Goal: Browse casually: Explore the website without a specific task or goal

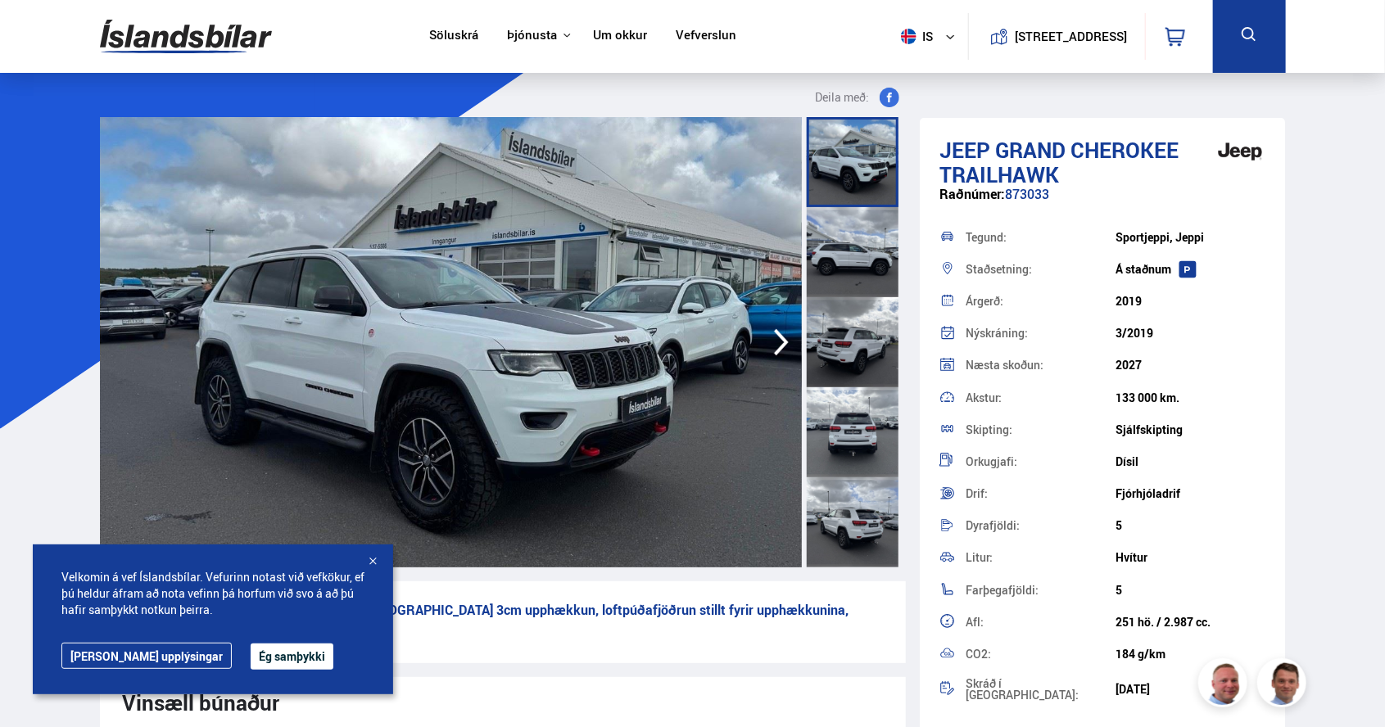
click at [789, 342] on icon "button" at bounding box center [781, 342] width 33 height 39
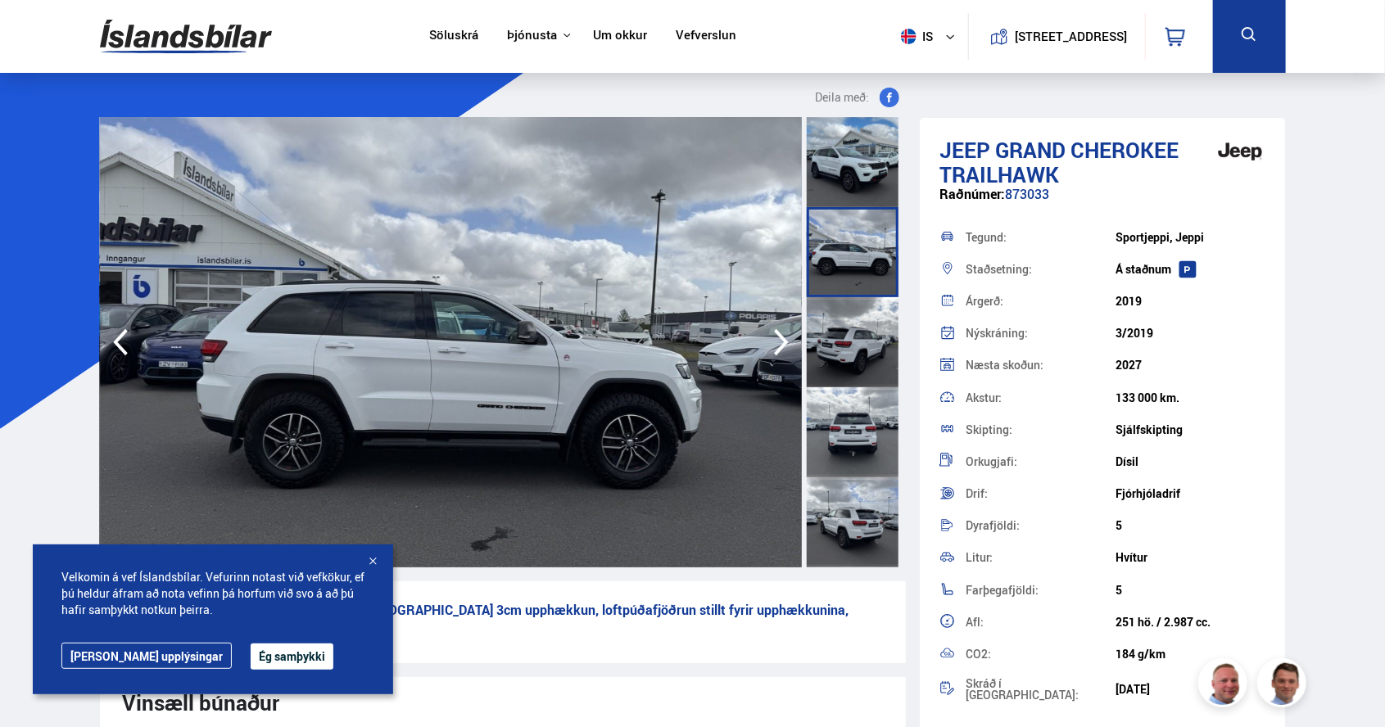
click at [783, 345] on icon "button" at bounding box center [781, 342] width 15 height 27
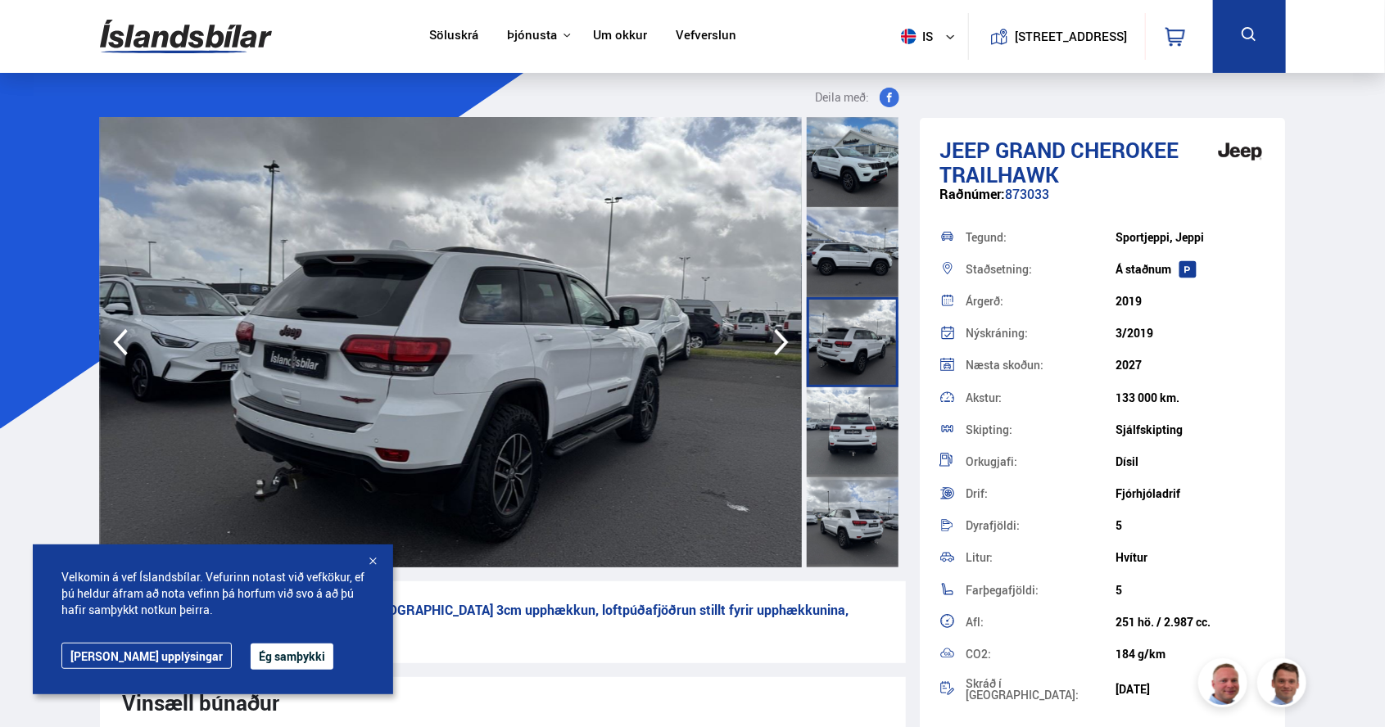
click at [784, 348] on icon "button" at bounding box center [781, 342] width 33 height 39
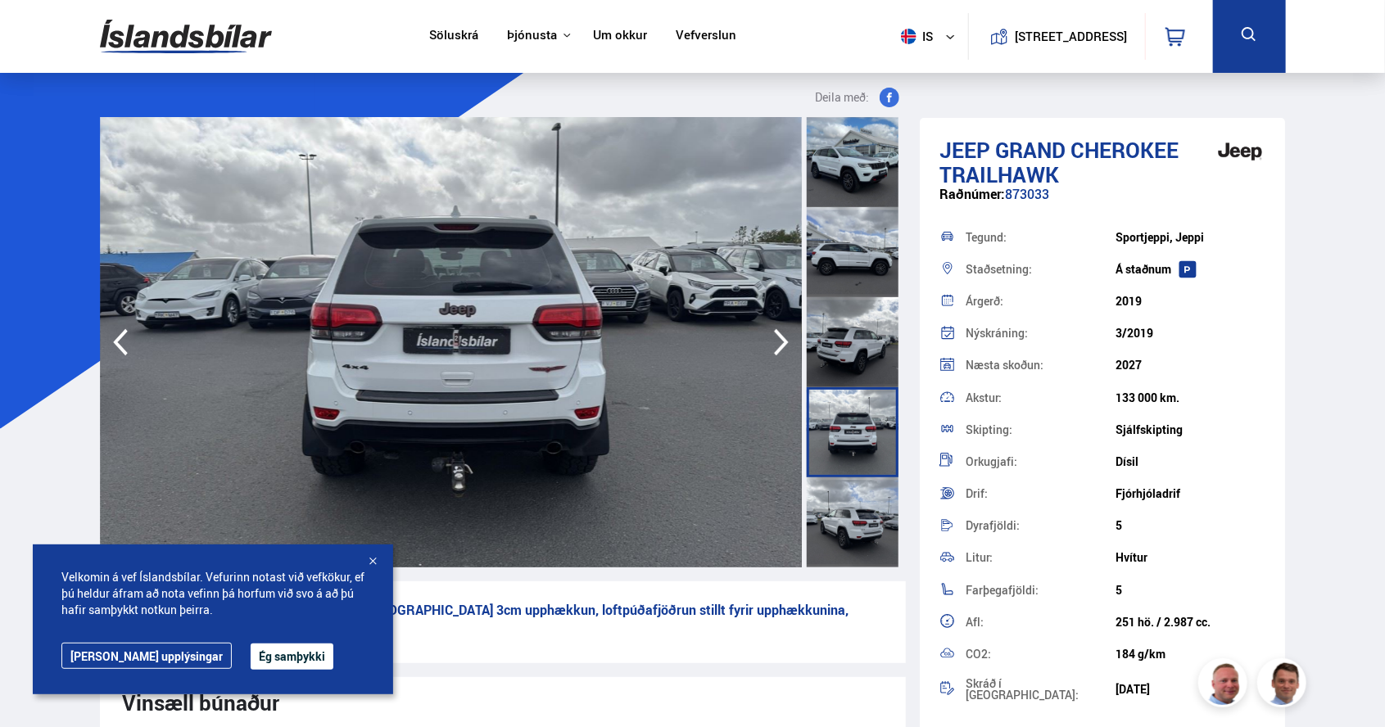
click at [781, 352] on icon "button" at bounding box center [781, 342] width 33 height 39
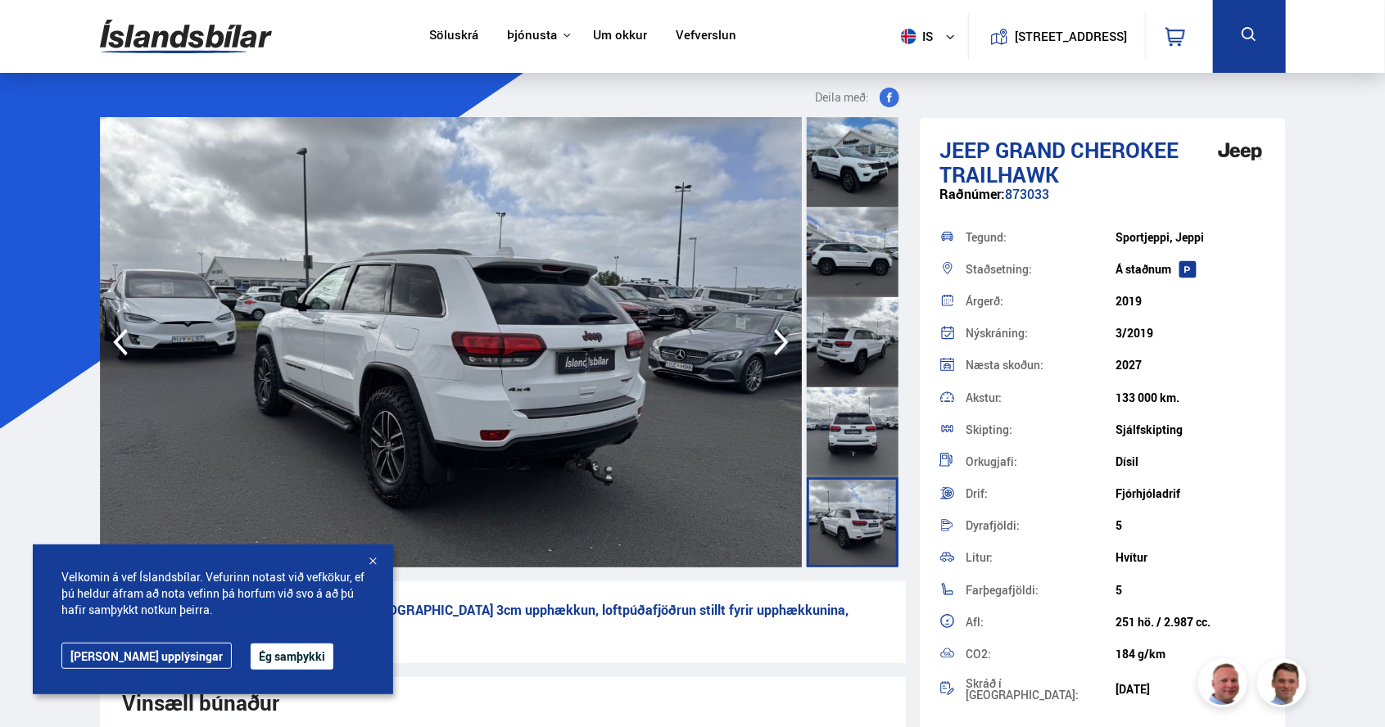
click at [791, 349] on icon "button" at bounding box center [781, 342] width 33 height 39
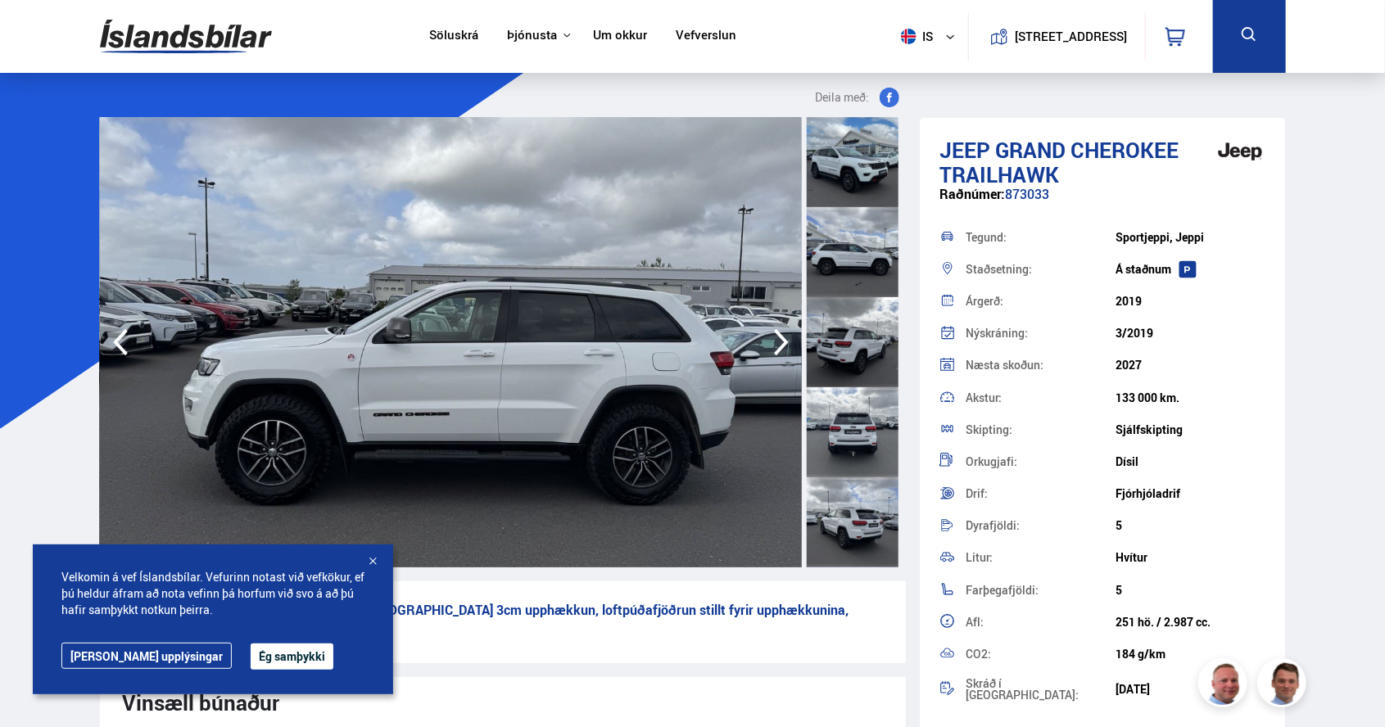
click at [776, 351] on icon "button" at bounding box center [781, 342] width 15 height 27
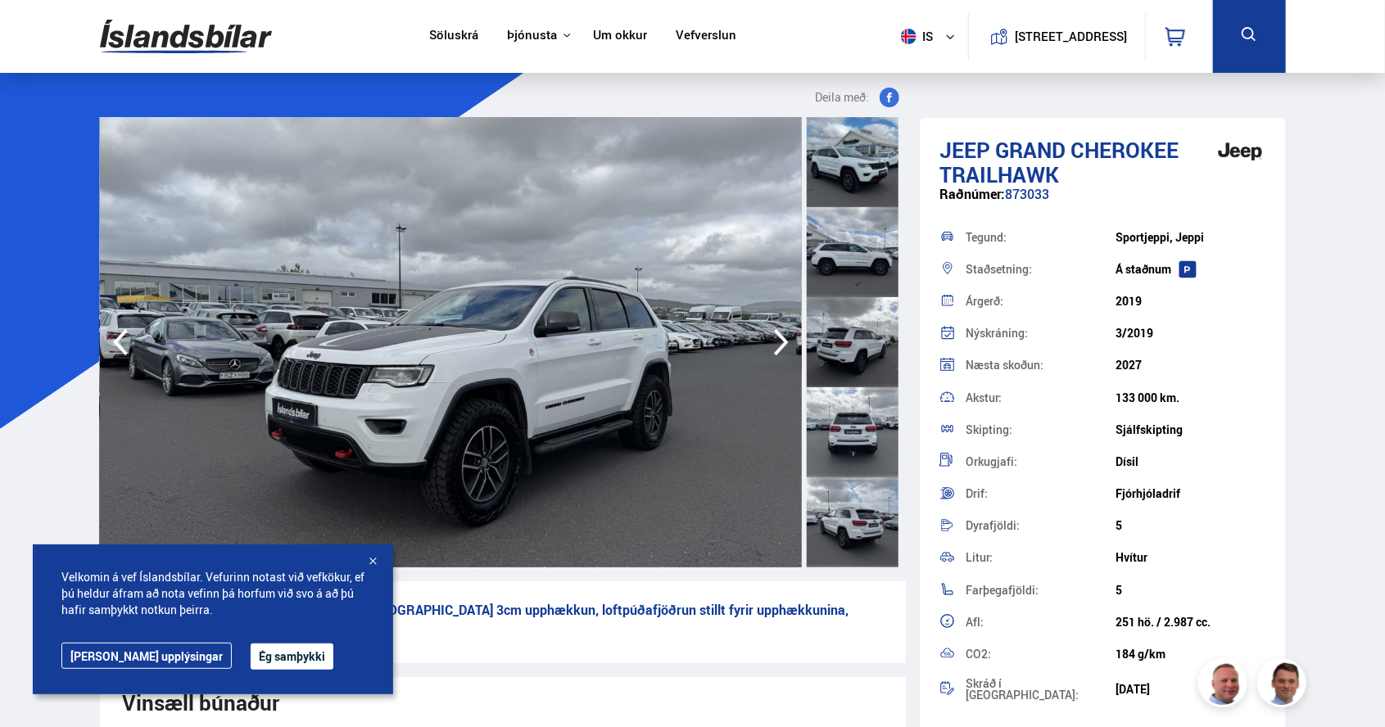
click at [789, 355] on icon "button" at bounding box center [781, 342] width 33 height 39
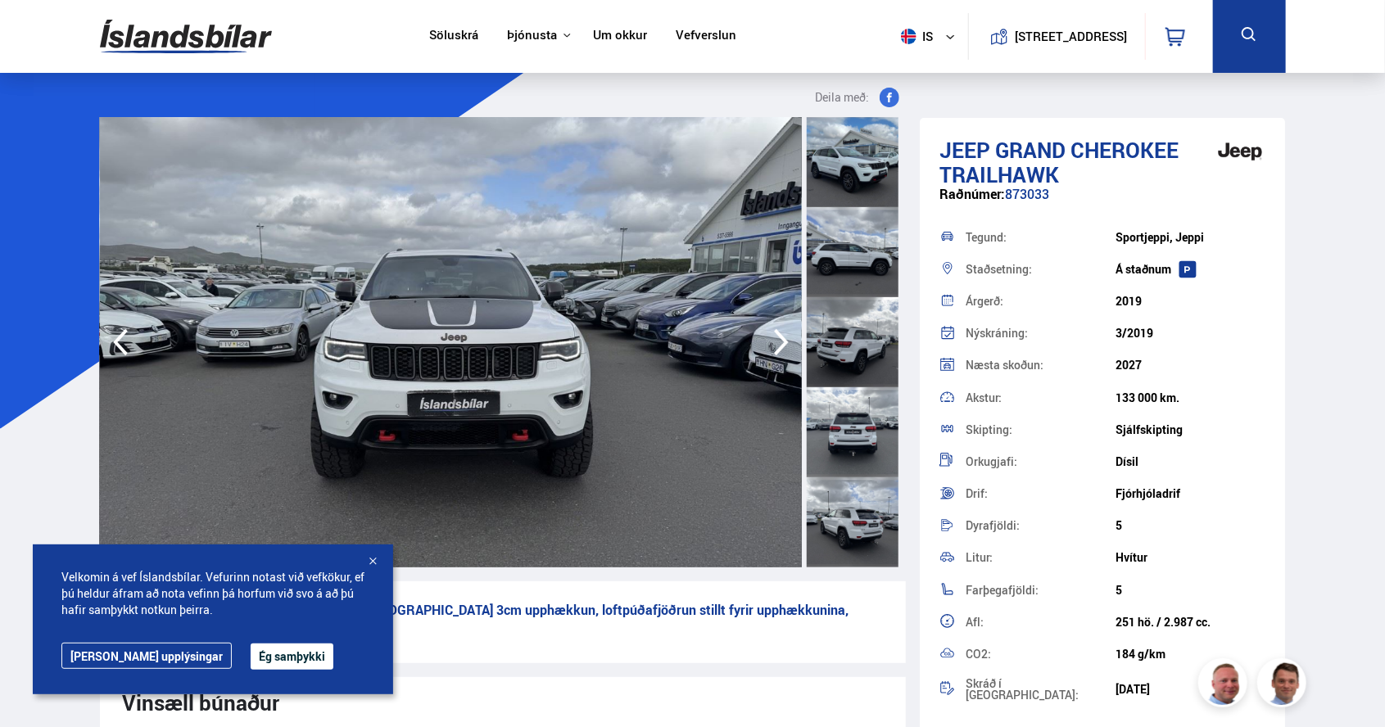
click at [791, 355] on icon "button" at bounding box center [781, 342] width 33 height 39
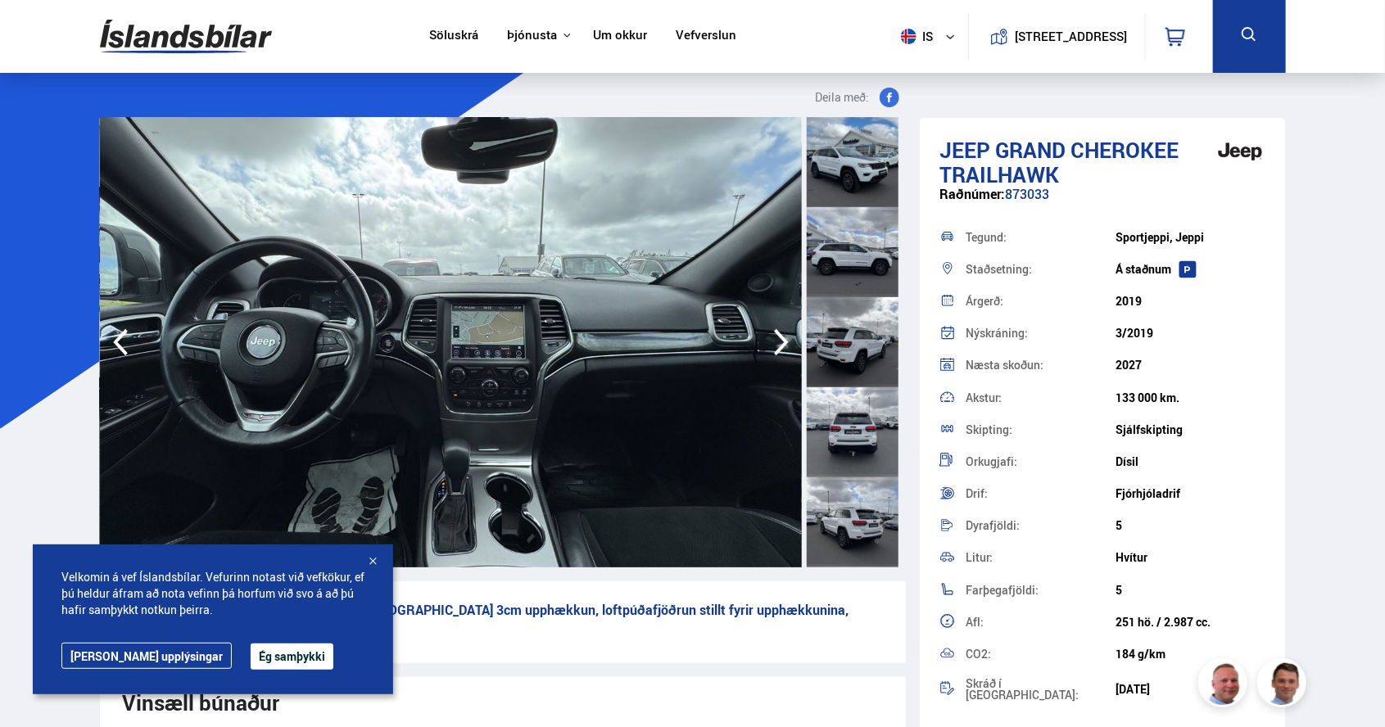
click at [789, 349] on icon "button" at bounding box center [781, 342] width 33 height 39
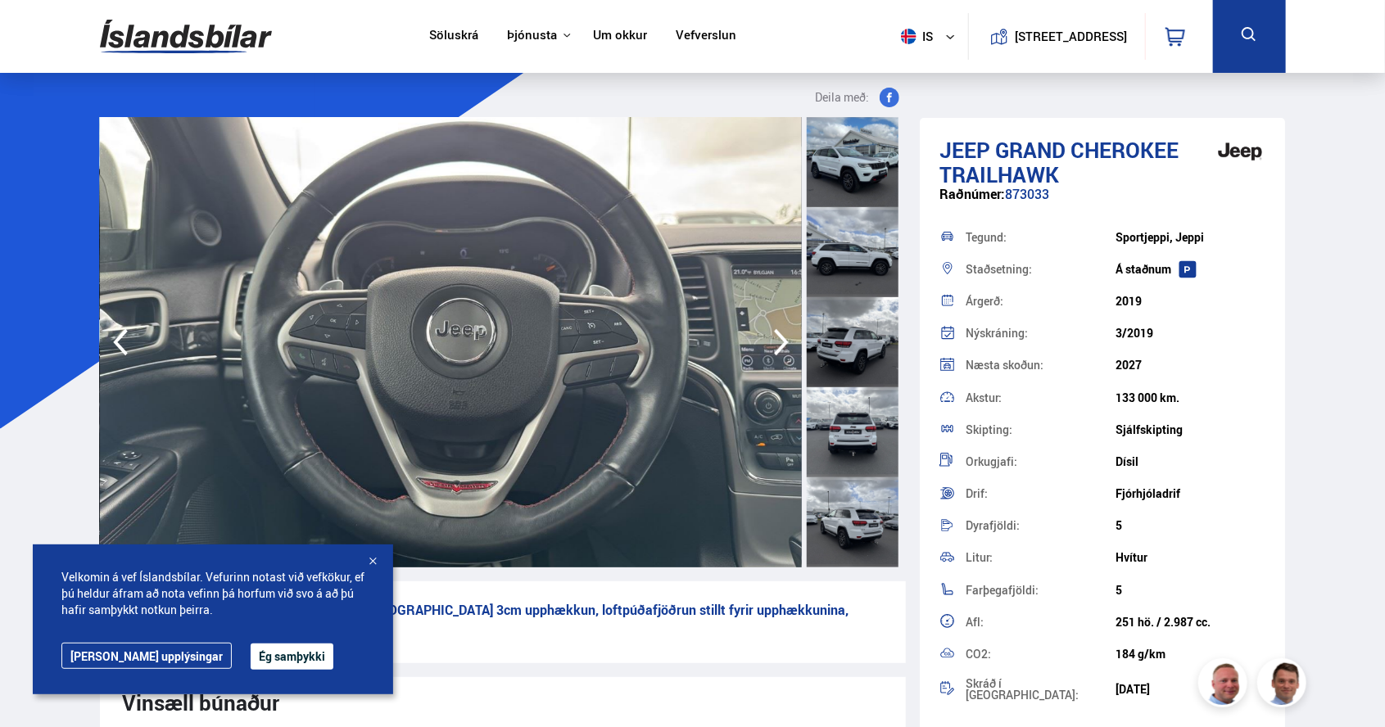
click at [788, 347] on icon "button" at bounding box center [781, 342] width 33 height 39
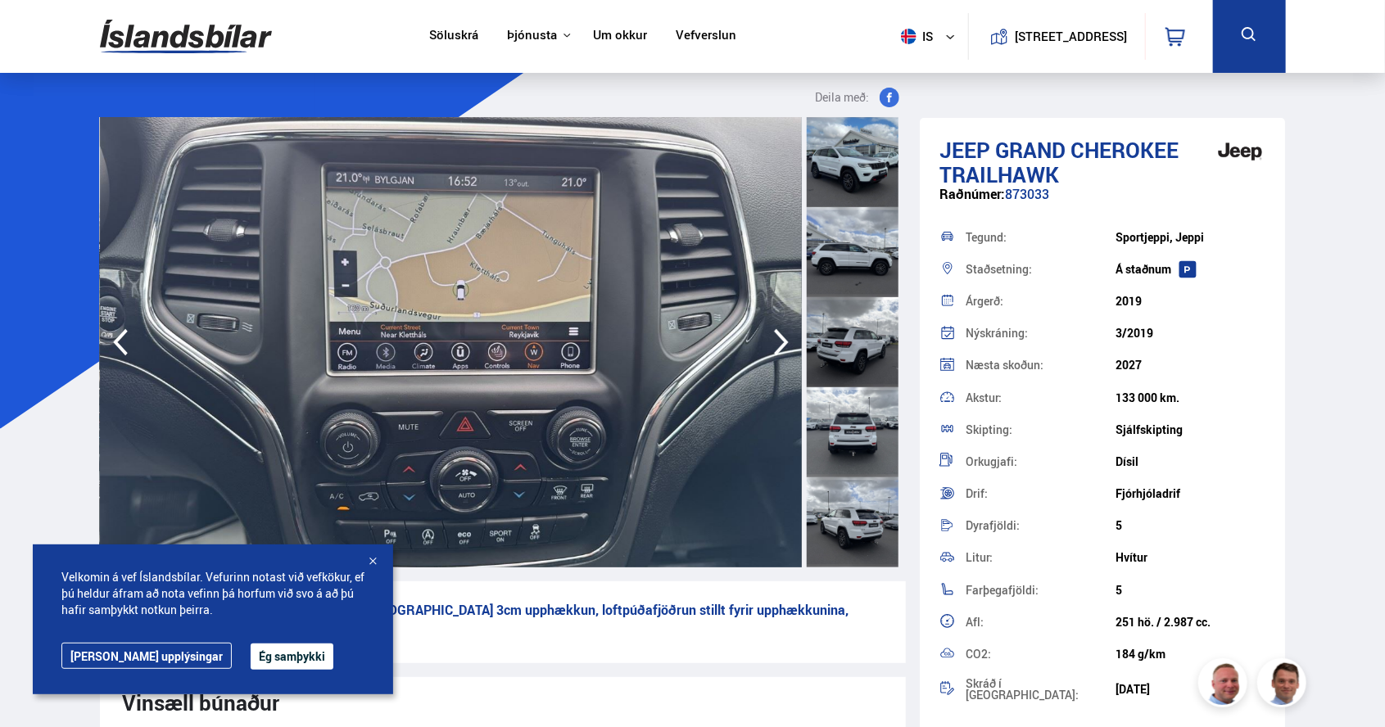
click at [789, 348] on icon "button" at bounding box center [781, 342] width 33 height 39
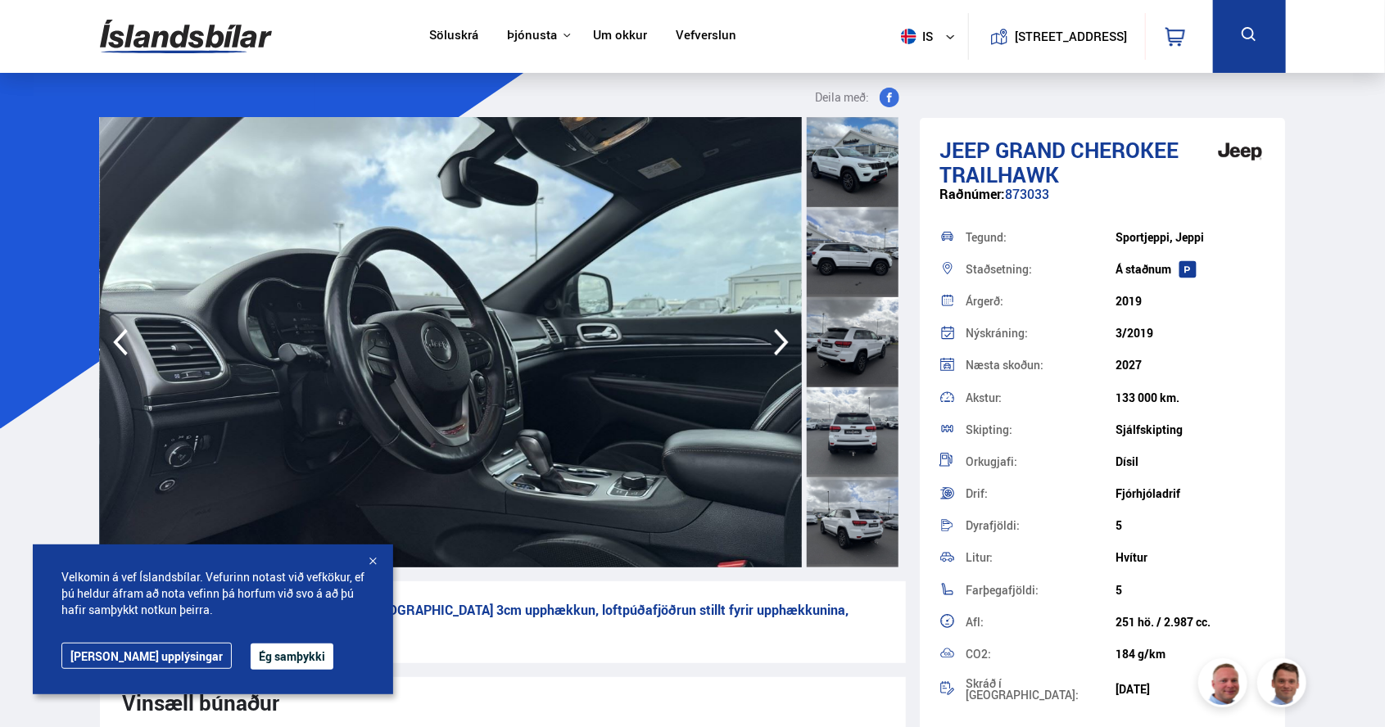
click at [776, 348] on icon "button" at bounding box center [781, 342] width 33 height 39
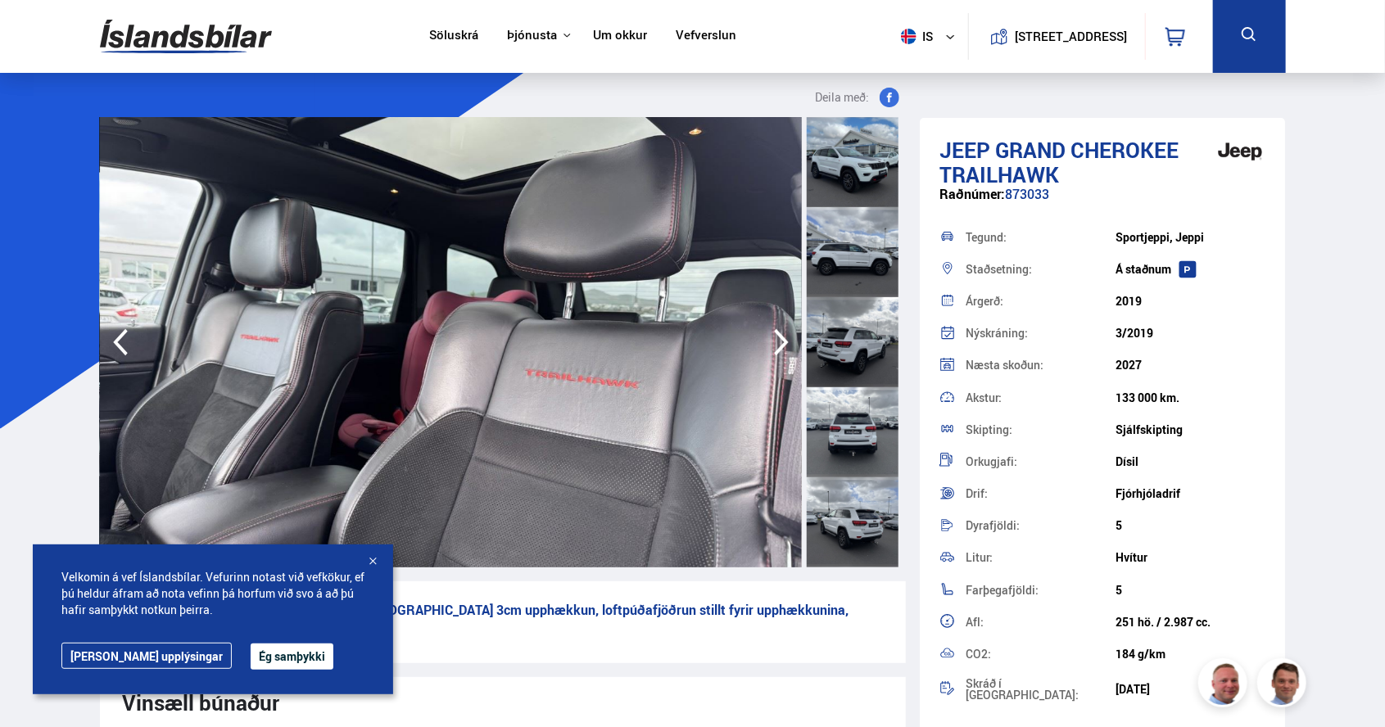
click at [789, 340] on icon "button" at bounding box center [781, 342] width 33 height 39
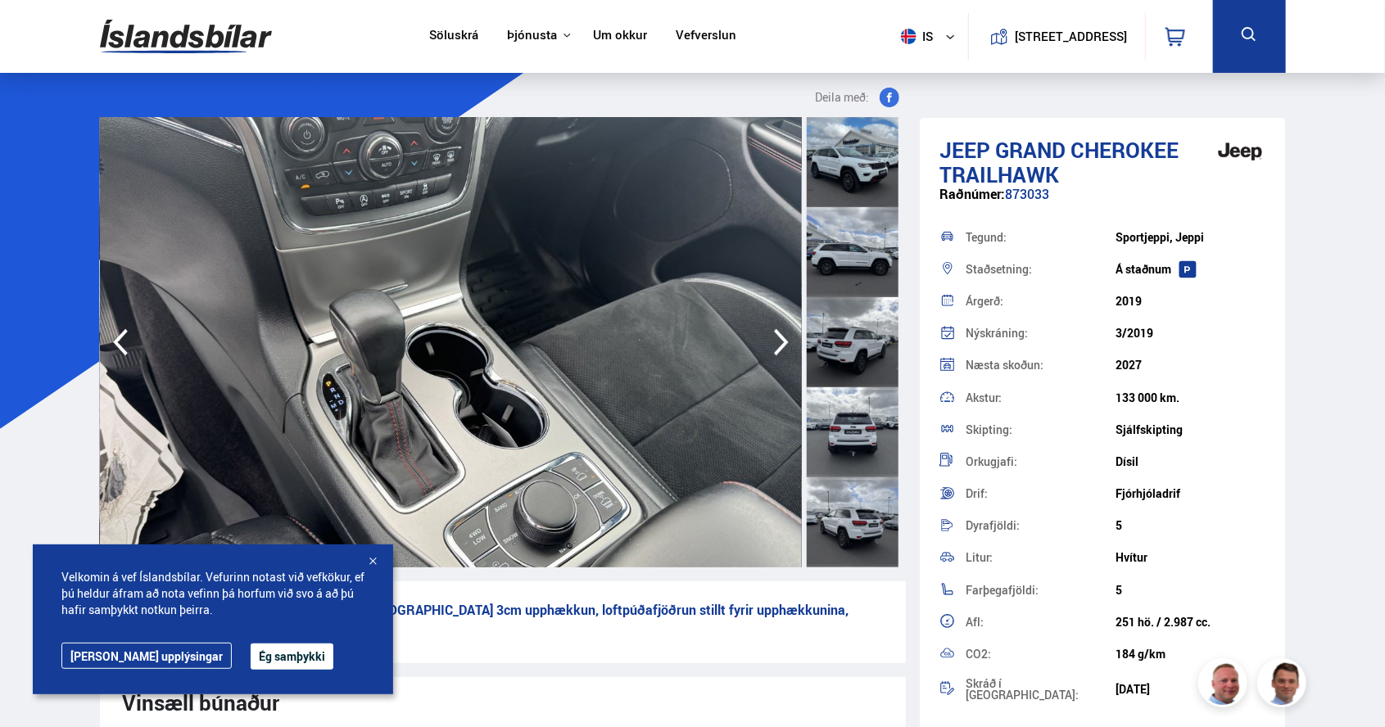
click at [785, 342] on icon "button" at bounding box center [781, 342] width 15 height 27
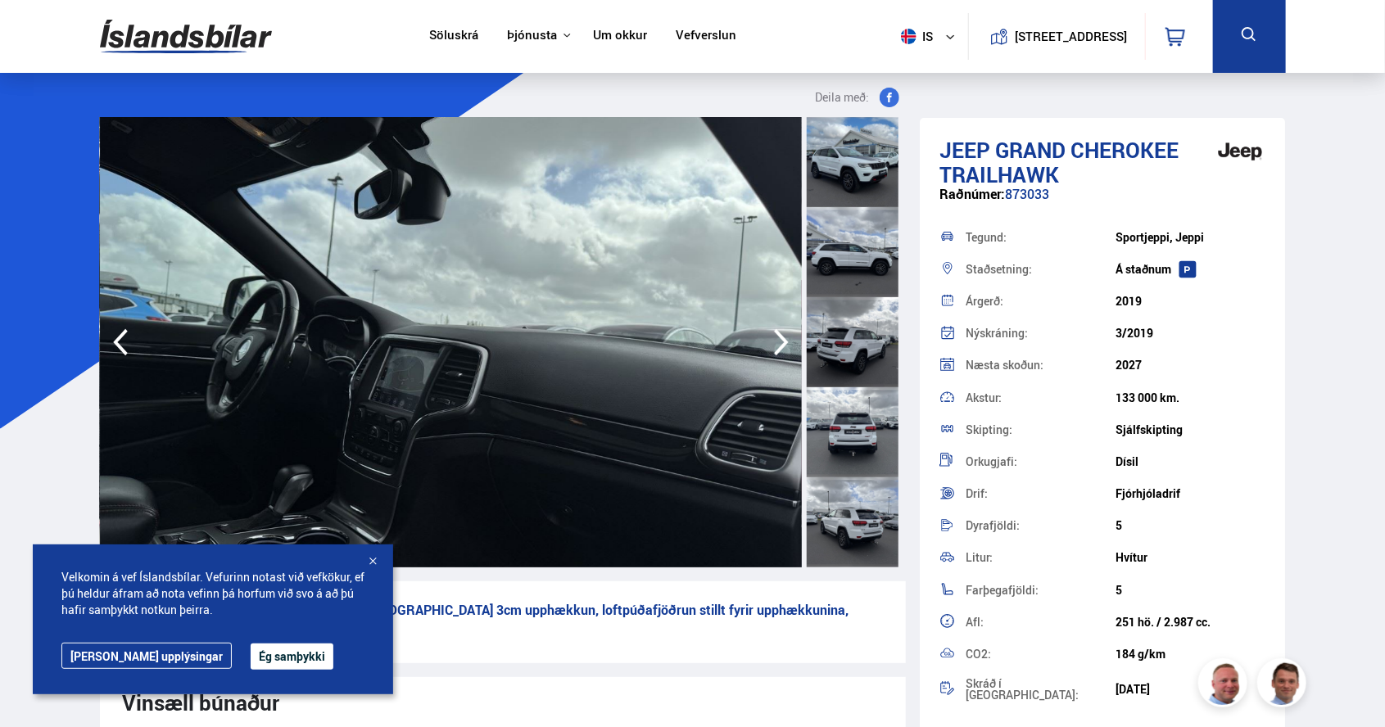
click at [781, 345] on icon "button" at bounding box center [781, 342] width 15 height 27
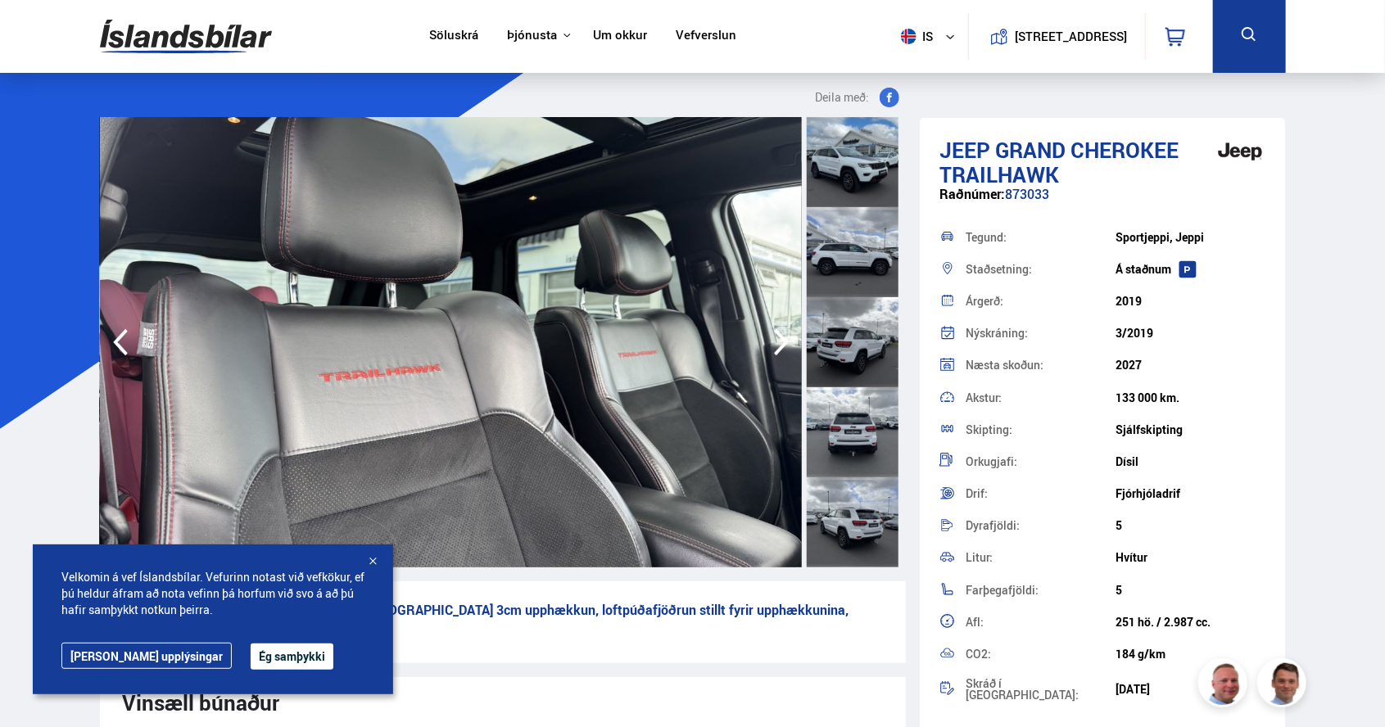
click at [784, 346] on icon "button" at bounding box center [781, 342] width 15 height 27
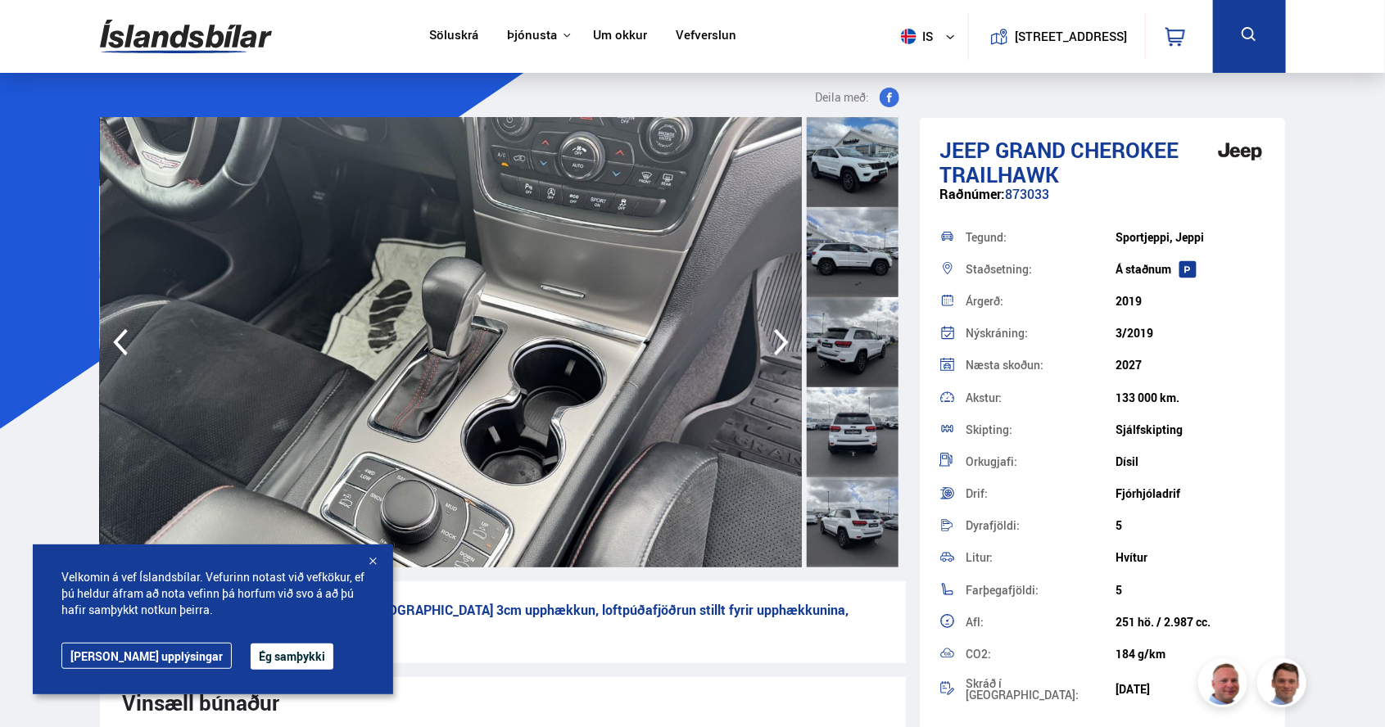
click at [774, 352] on icon "button" at bounding box center [781, 342] width 33 height 39
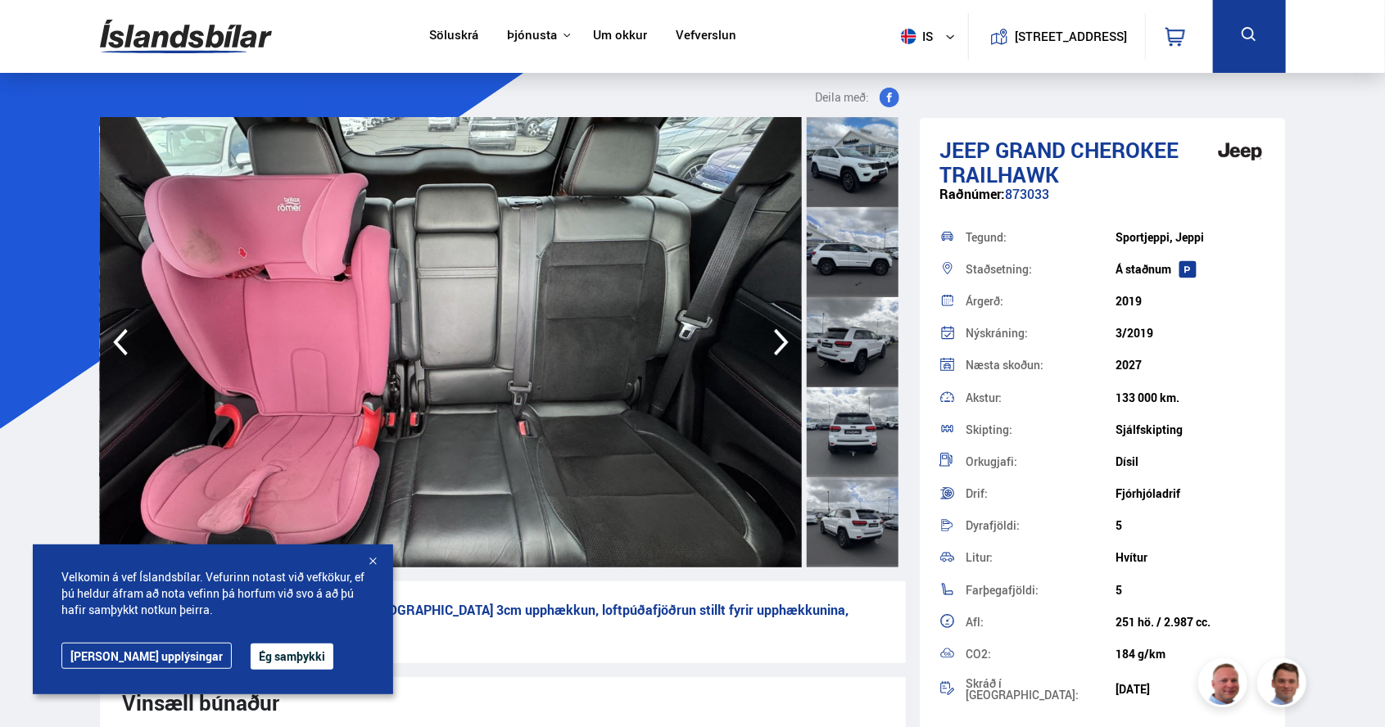
click at [791, 346] on icon "button" at bounding box center [781, 342] width 33 height 39
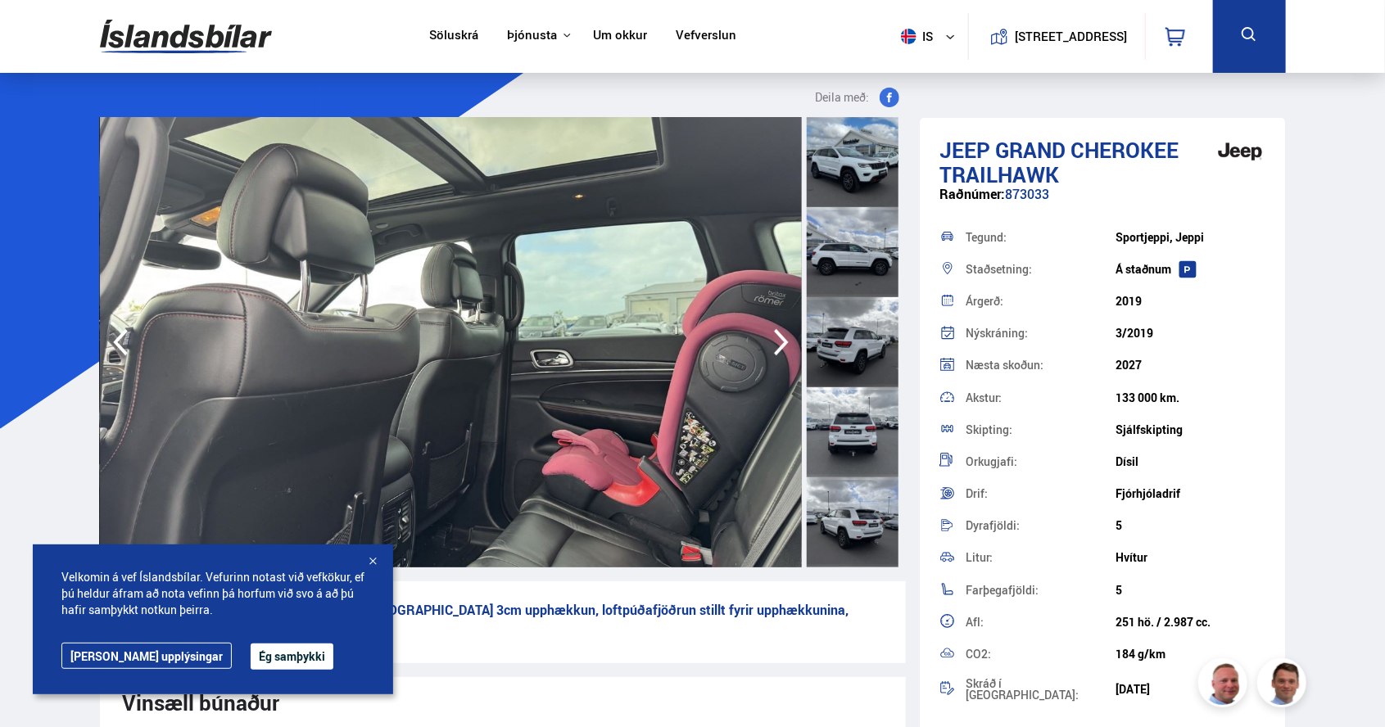
click at [784, 349] on icon "button" at bounding box center [781, 342] width 33 height 39
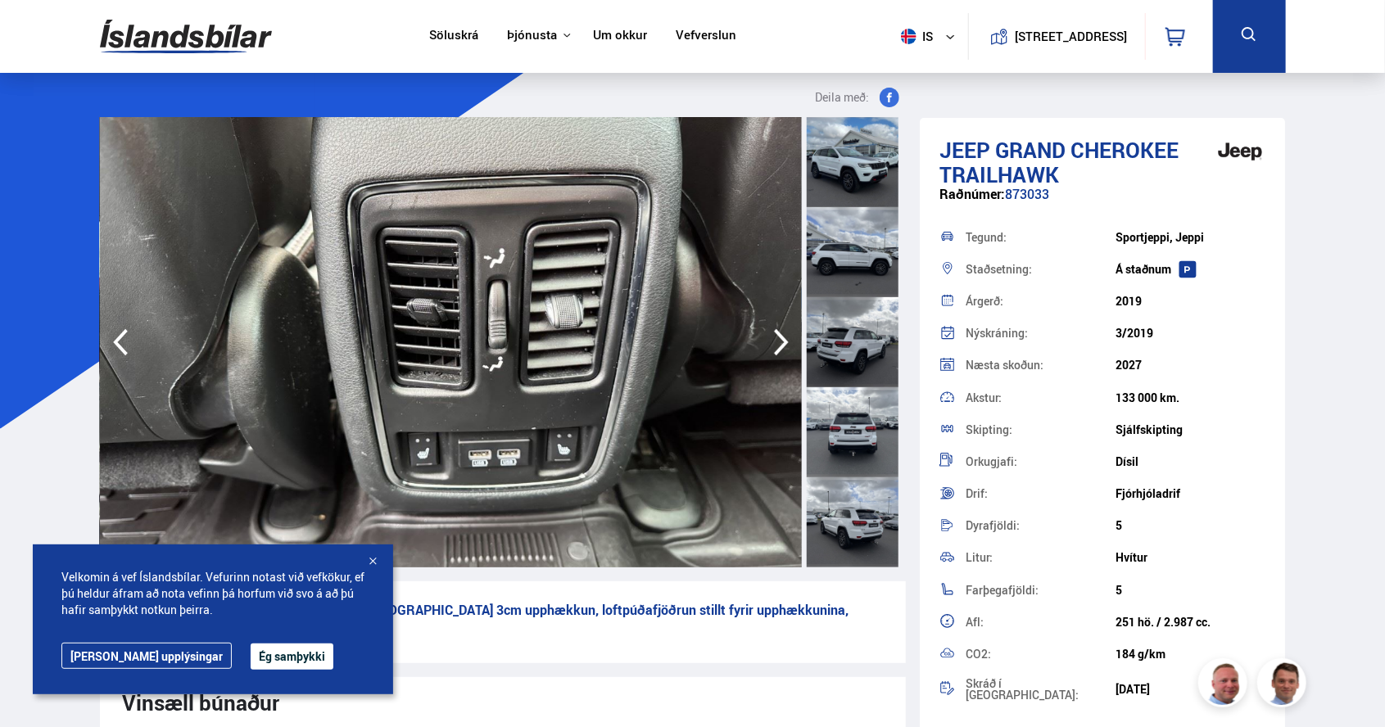
click at [773, 347] on icon "button" at bounding box center [781, 342] width 33 height 39
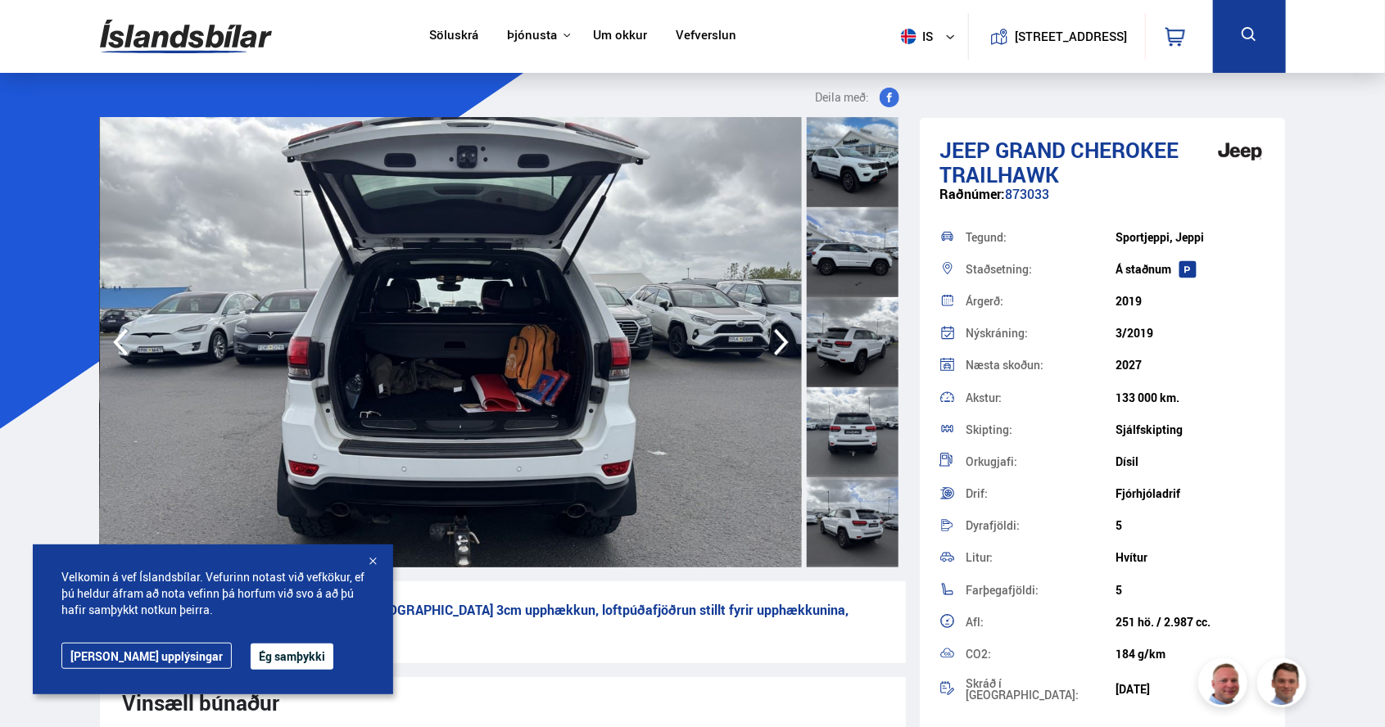
click at [501, 407] on img at bounding box center [451, 342] width 702 height 450
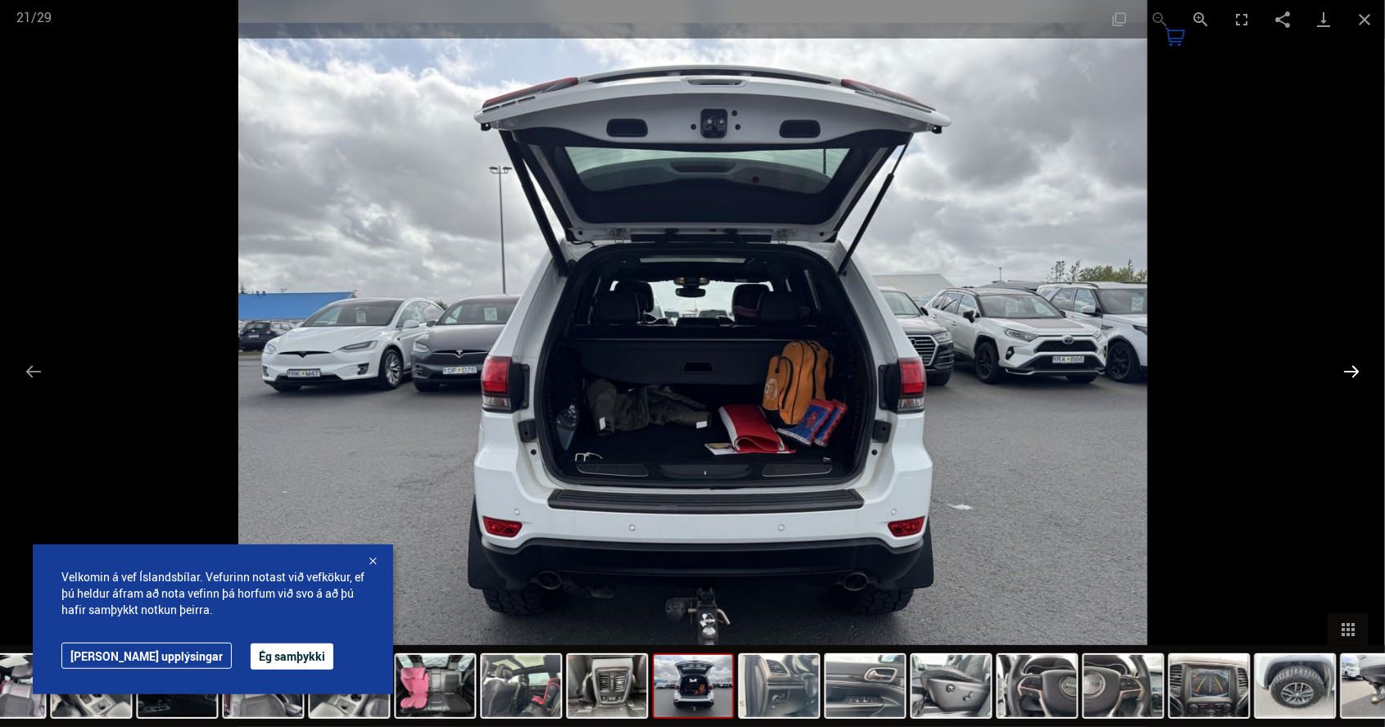
click at [1363, 378] on button "Next slide" at bounding box center [1351, 371] width 34 height 32
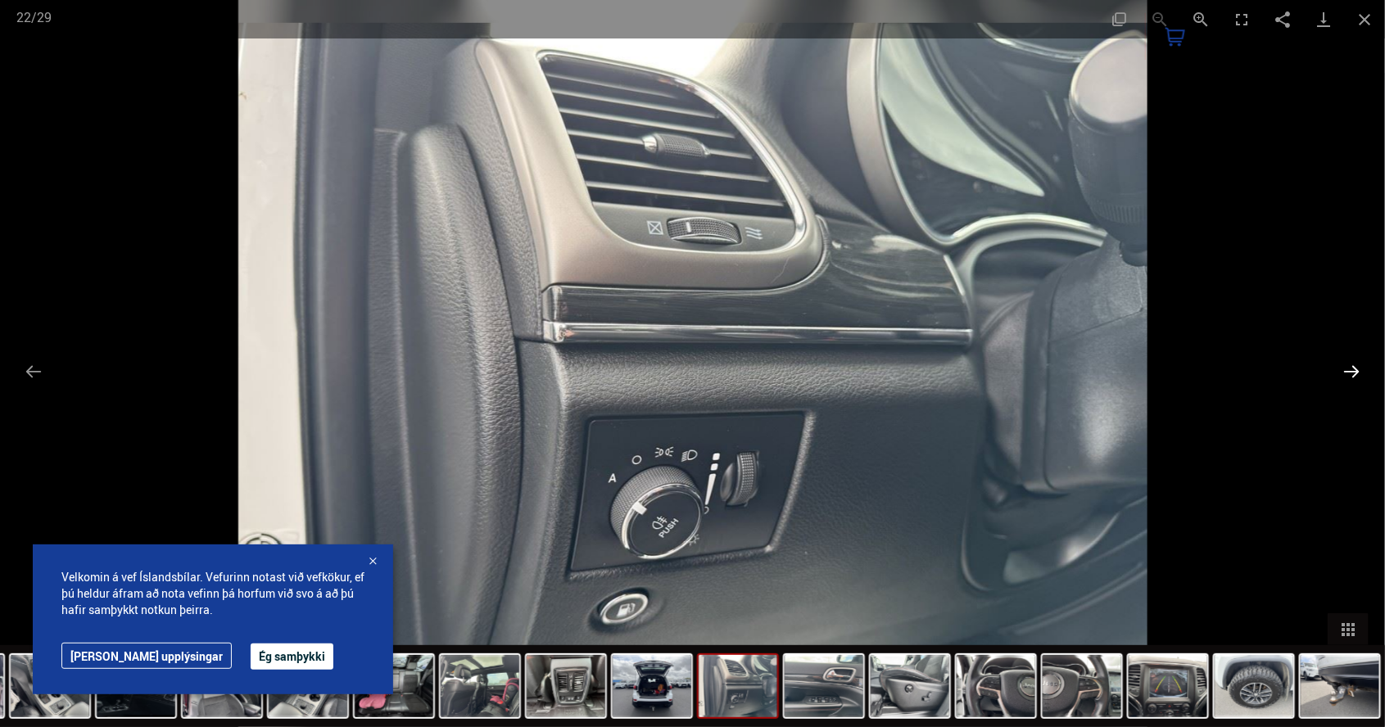
click at [1357, 376] on button "Next slide" at bounding box center [1351, 371] width 34 height 32
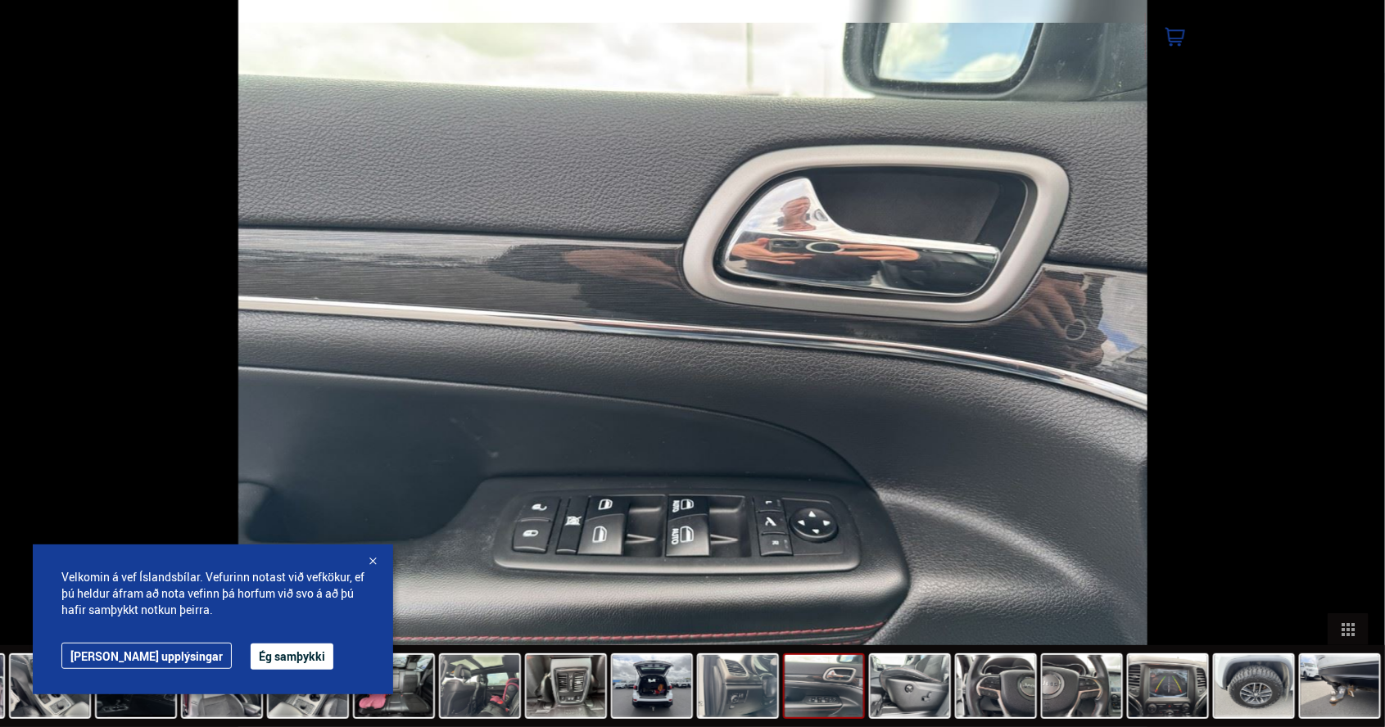
click at [1347, 381] on button "Next slide" at bounding box center [1359, 371] width 34 height 32
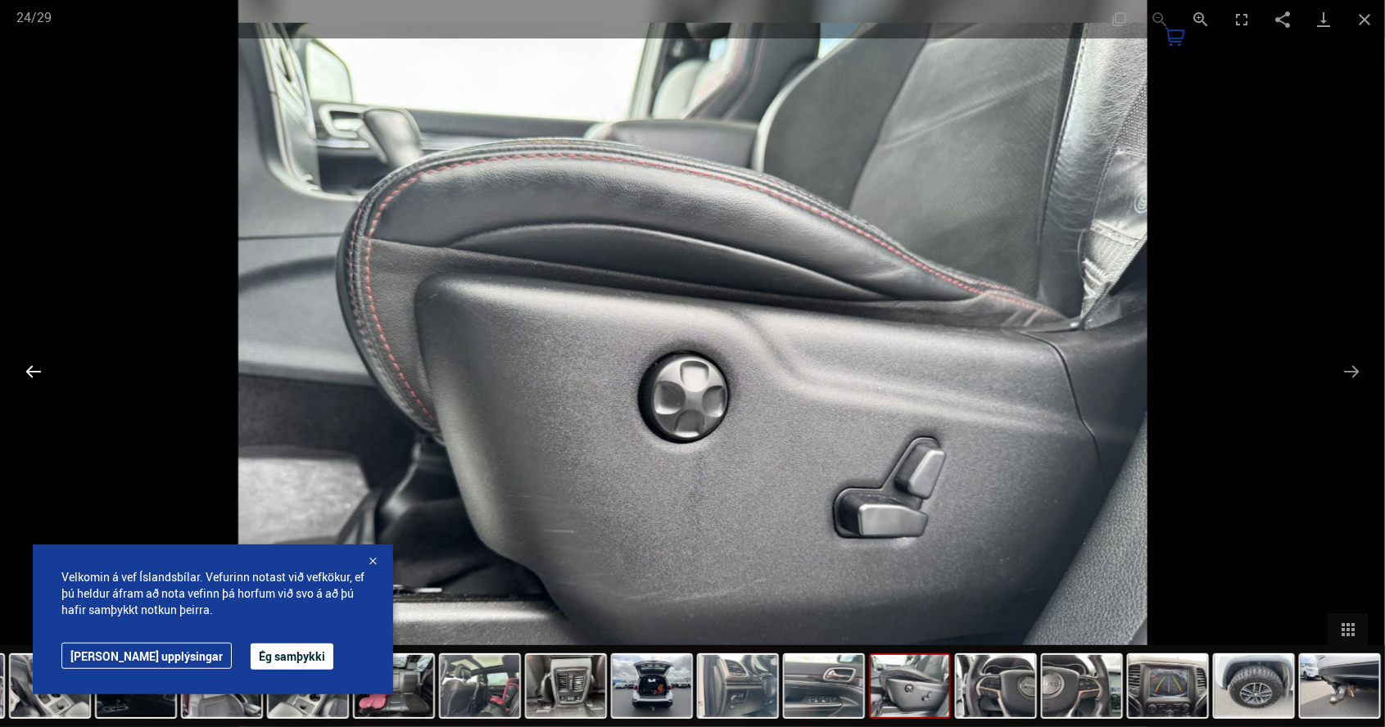
click at [20, 377] on button "Previous slide" at bounding box center [33, 371] width 34 height 32
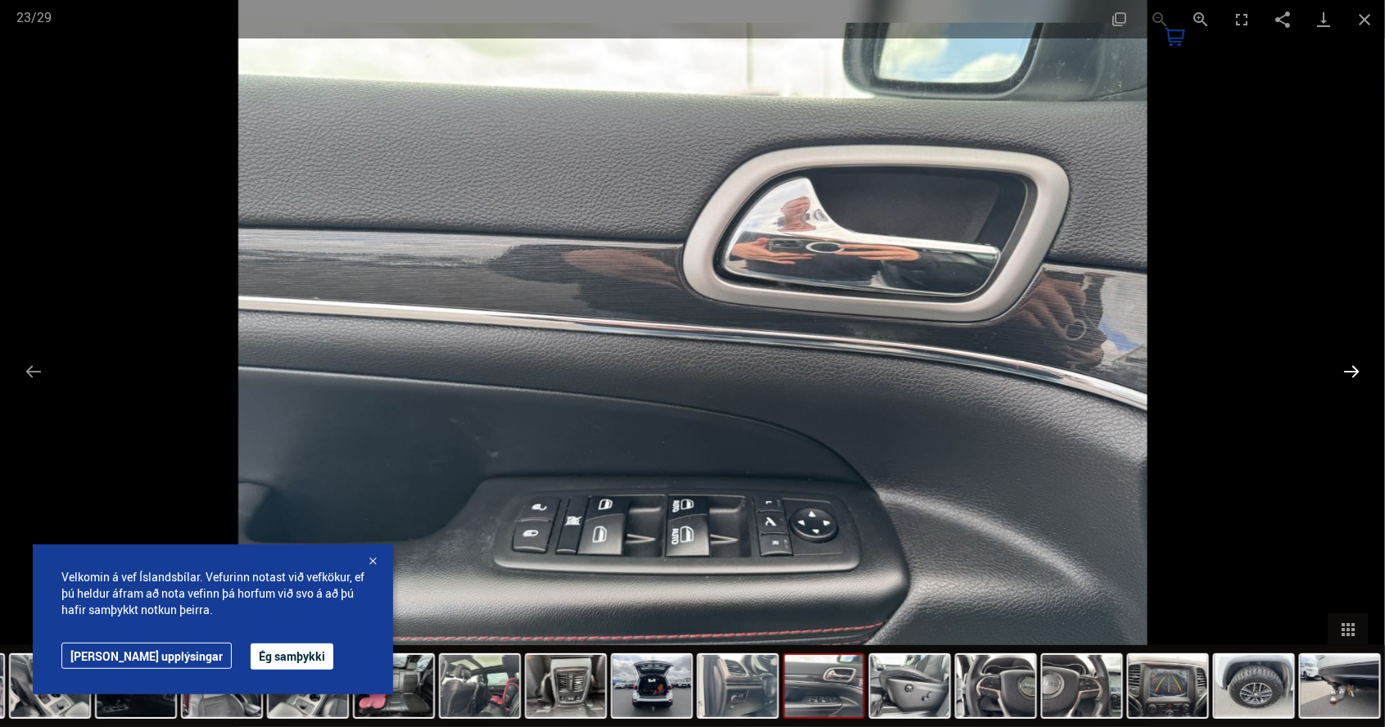
click at [1342, 372] on button "Next slide" at bounding box center [1351, 371] width 34 height 32
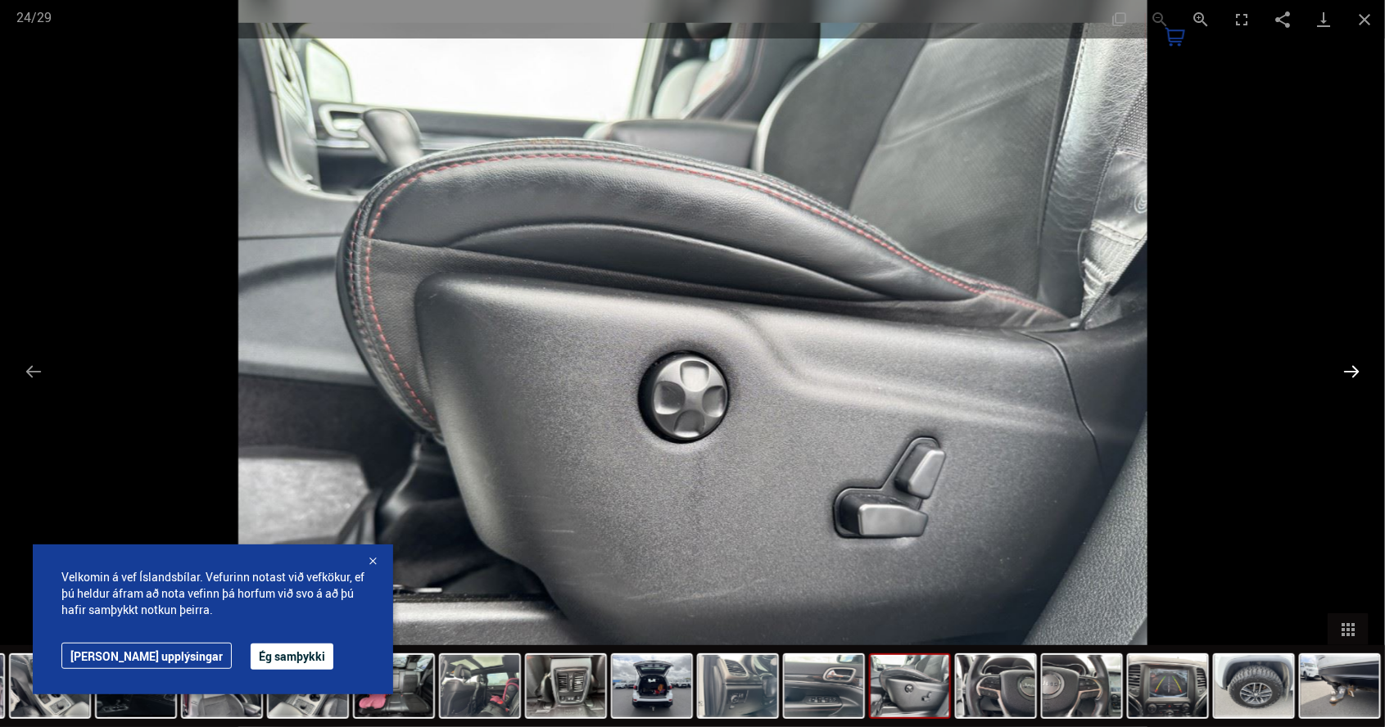
click at [1344, 374] on button "Next slide" at bounding box center [1351, 371] width 34 height 32
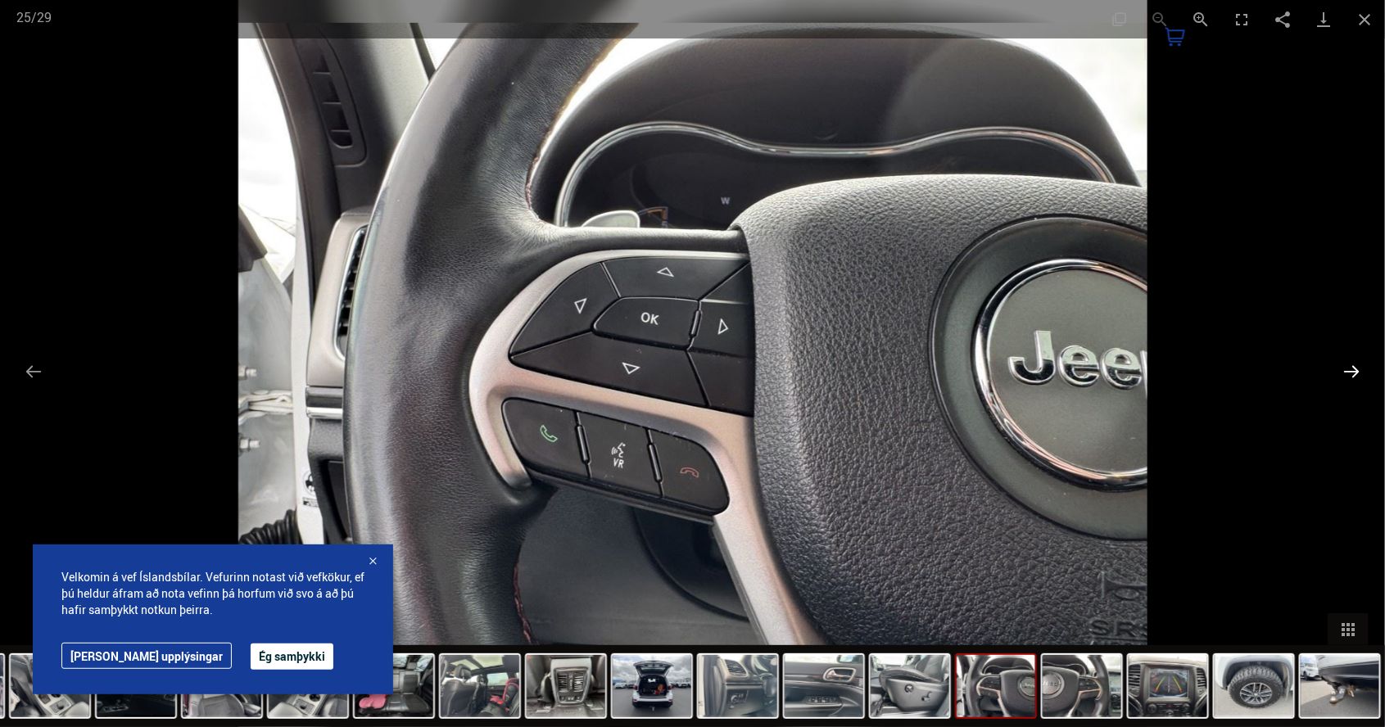
click at [1342, 375] on button "Next slide" at bounding box center [1351, 371] width 34 height 32
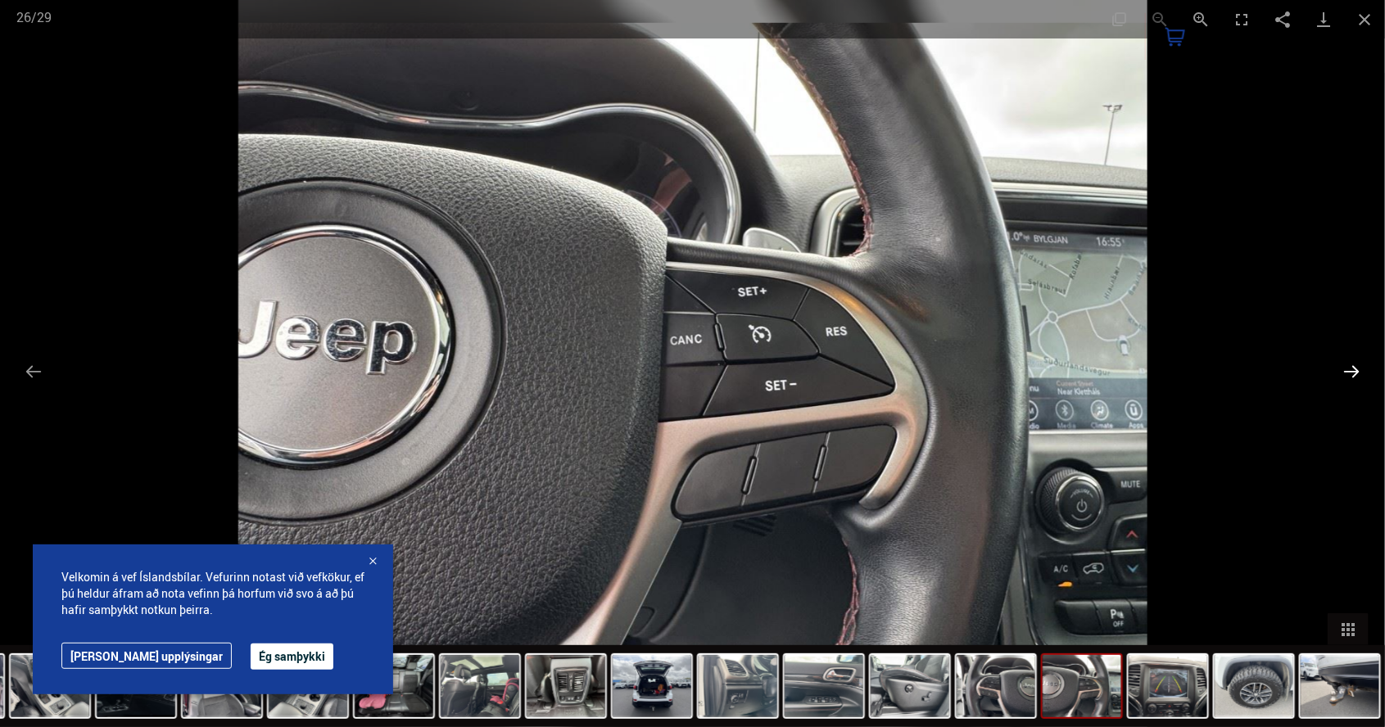
click at [1343, 378] on button "Next slide" at bounding box center [1351, 371] width 34 height 32
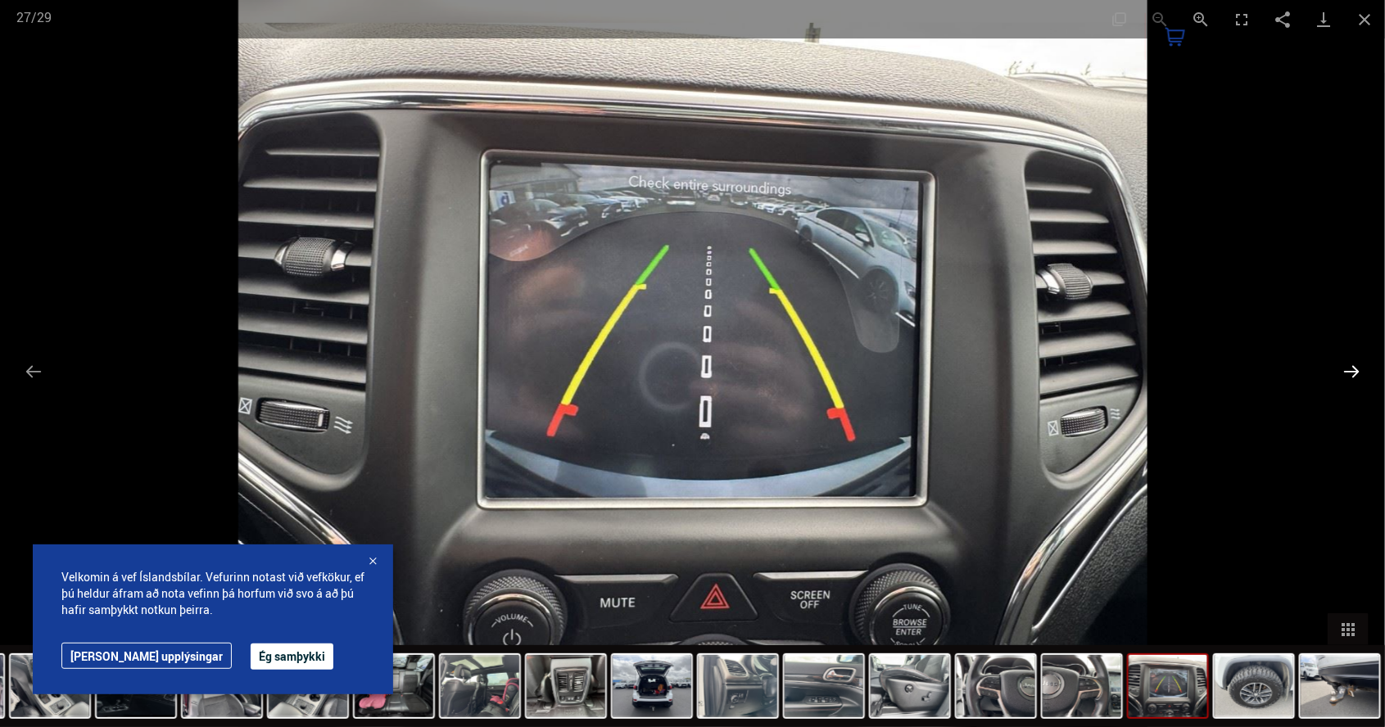
click at [1361, 371] on button "Next slide" at bounding box center [1351, 371] width 34 height 32
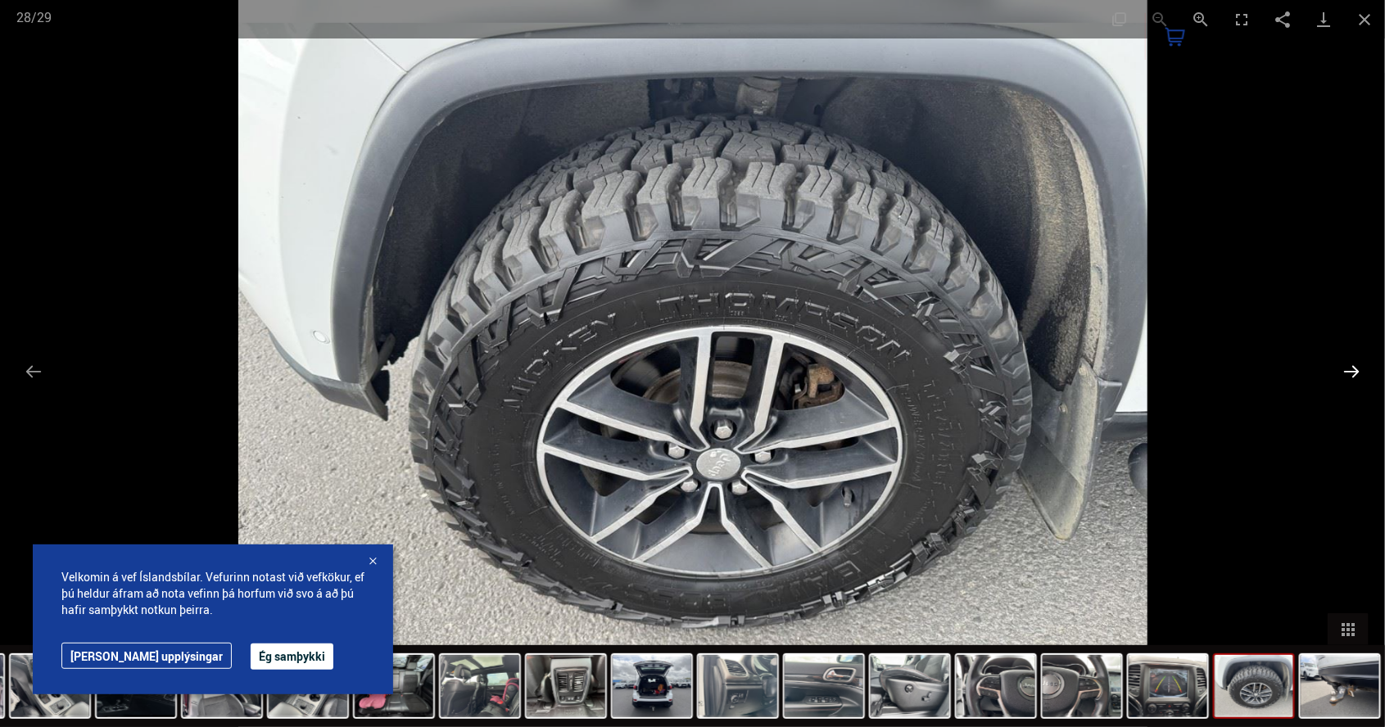
click at [1362, 383] on button "Next slide" at bounding box center [1351, 371] width 34 height 32
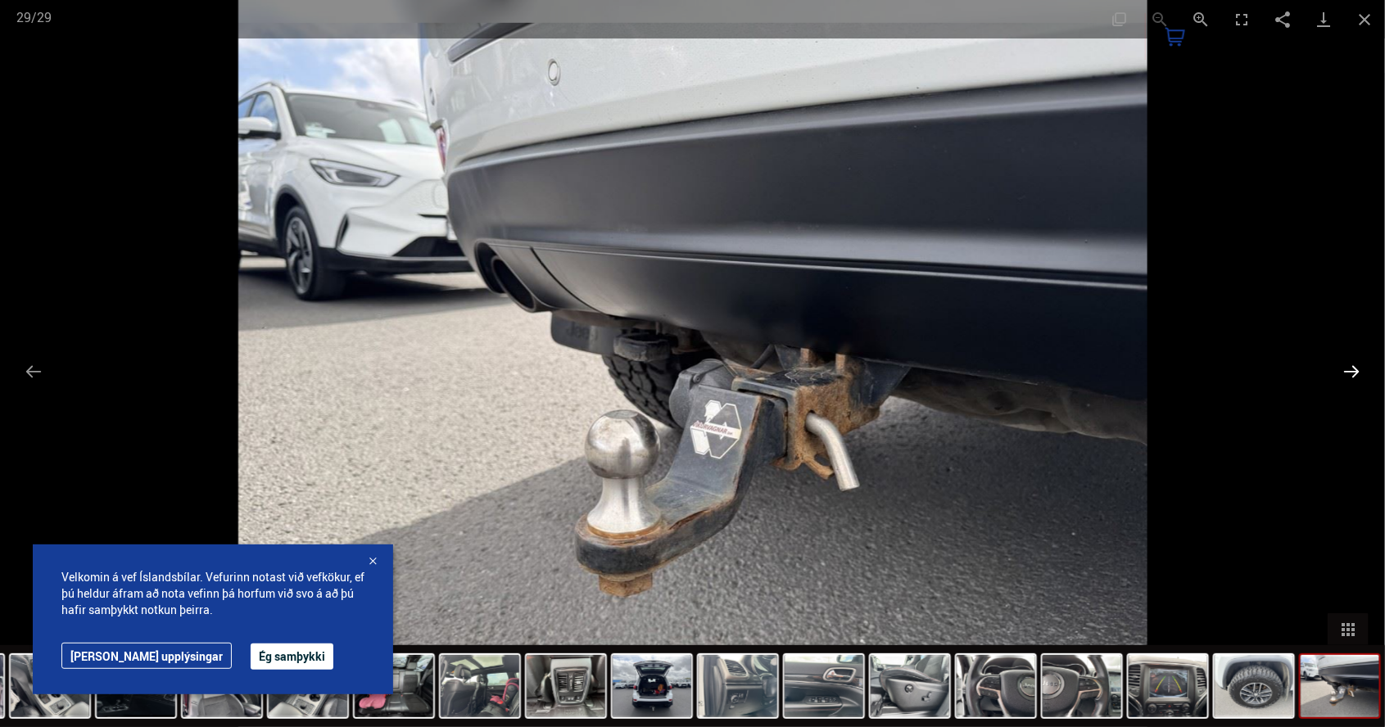
click at [1340, 380] on button "Next slide" at bounding box center [1351, 371] width 34 height 32
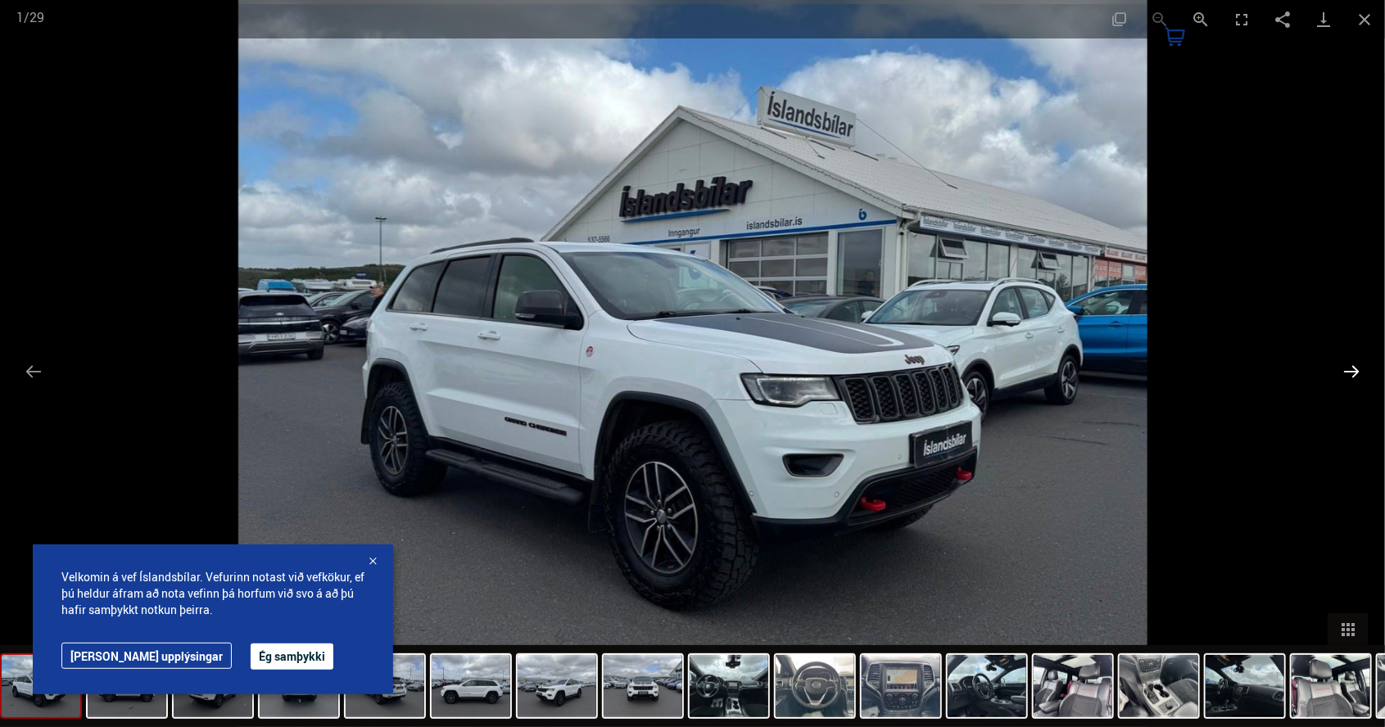
click at [1346, 380] on button "Next slide" at bounding box center [1351, 371] width 34 height 32
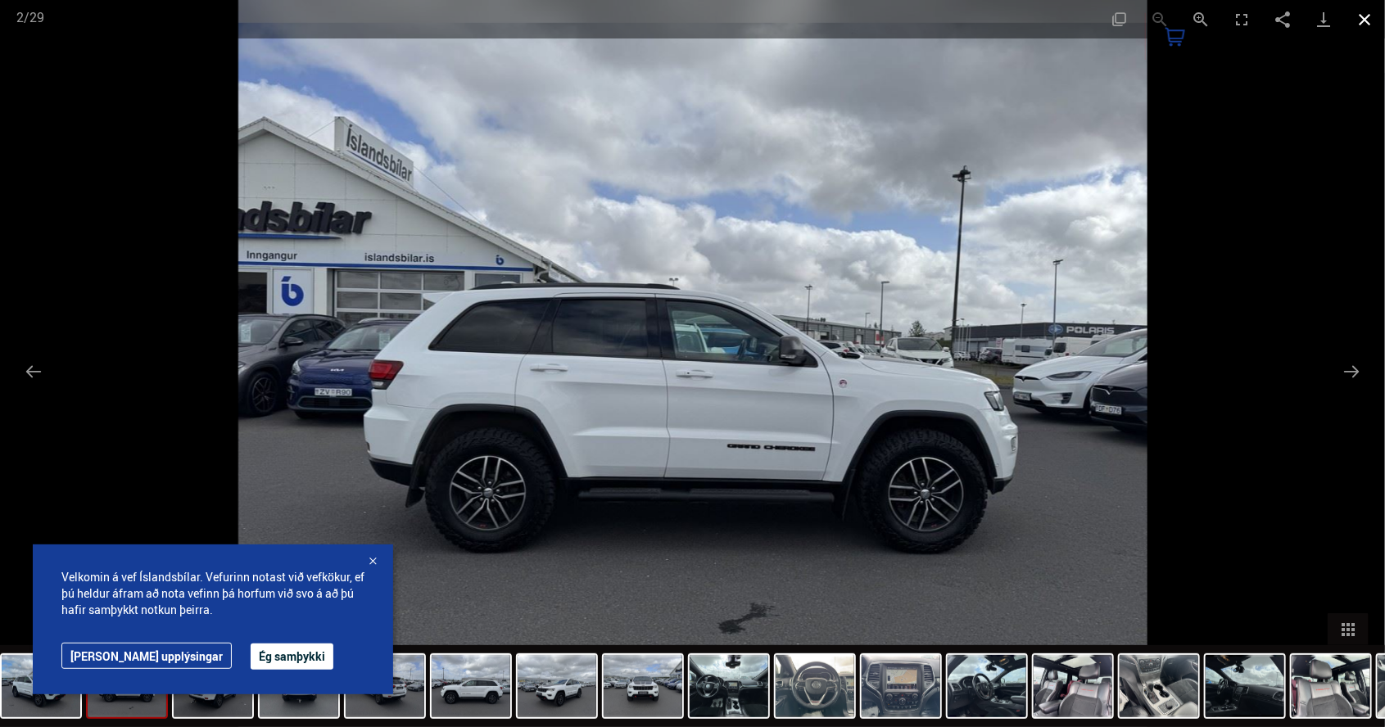
click at [1367, 23] on button "Close gallery" at bounding box center [1364, 19] width 41 height 38
